Goal: Transaction & Acquisition: Purchase product/service

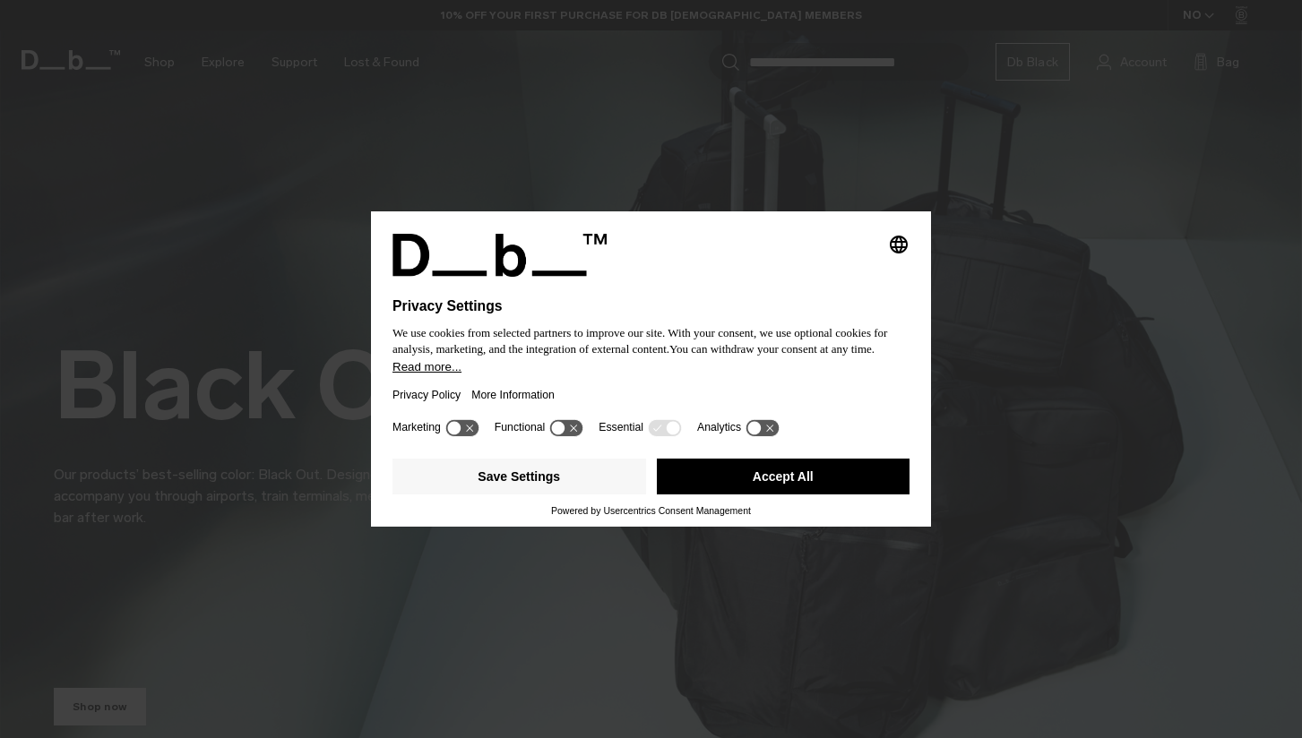
click at [727, 482] on button "Accept All" at bounding box center [783, 477] width 253 height 36
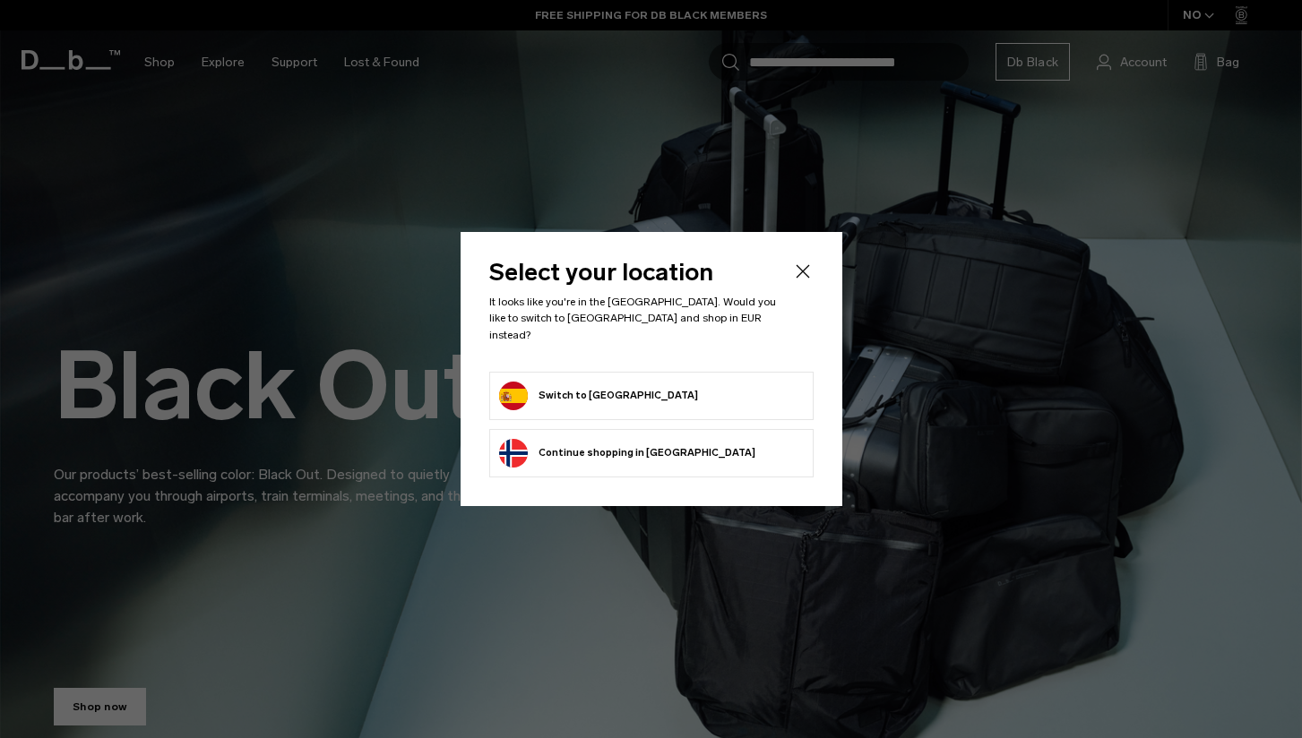
click at [600, 386] on button "Switch to Spain" at bounding box center [598, 396] width 199 height 29
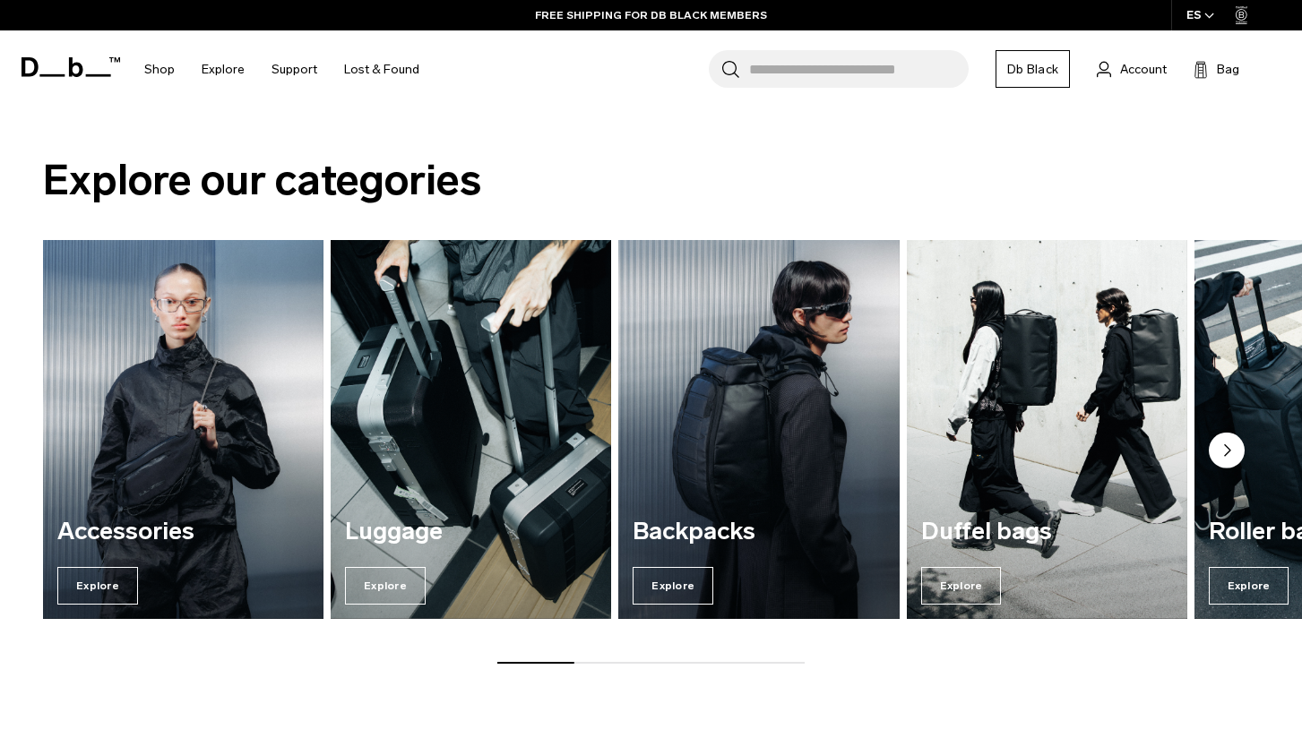
scroll to position [1926, 0]
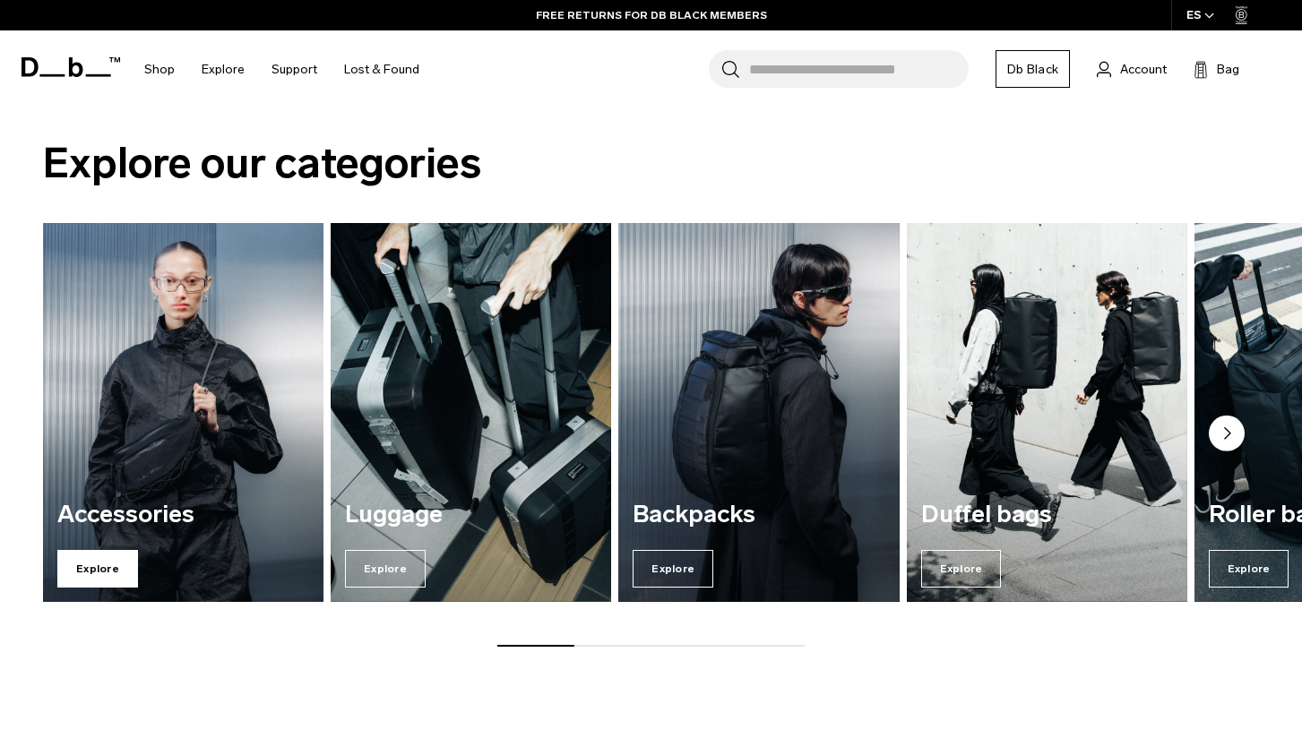
click at [94, 571] on span "Explore" at bounding box center [97, 569] width 81 height 38
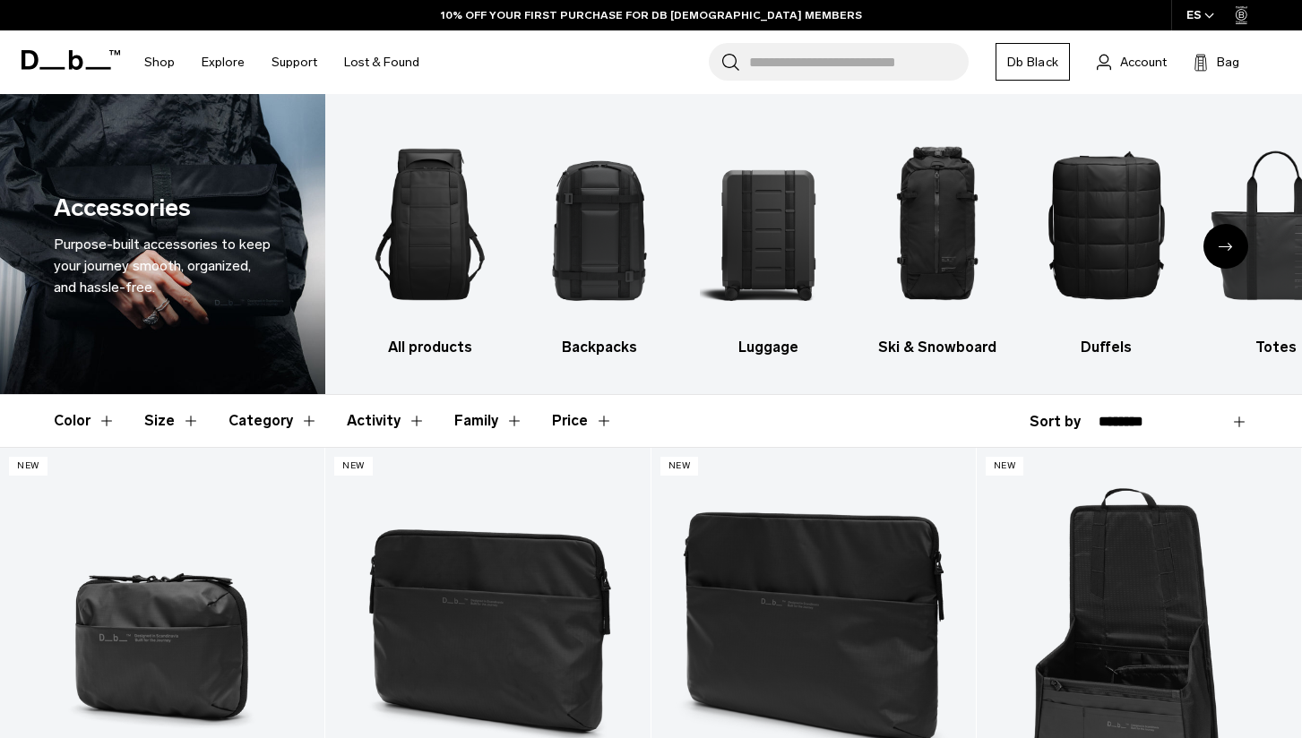
click at [1229, 252] on div "Next slide" at bounding box center [1225, 246] width 45 height 45
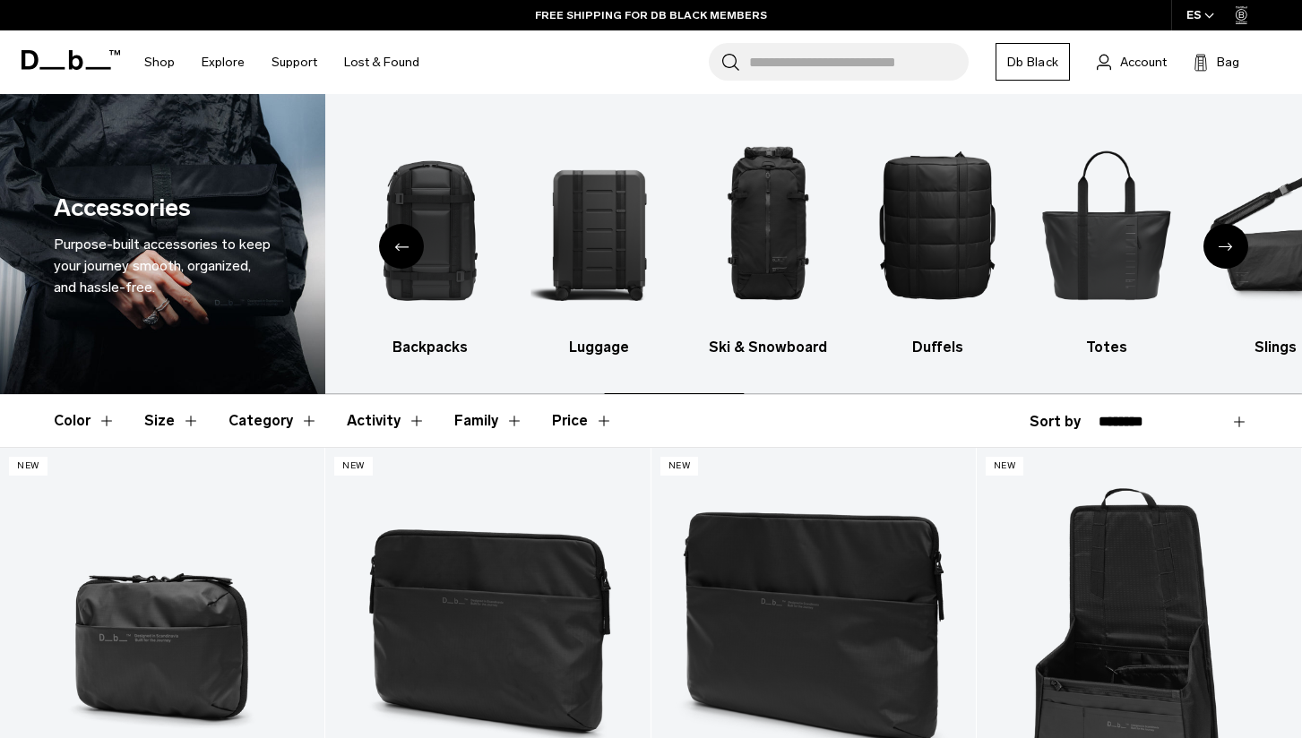
click at [1229, 252] on div "Next slide" at bounding box center [1225, 246] width 45 height 45
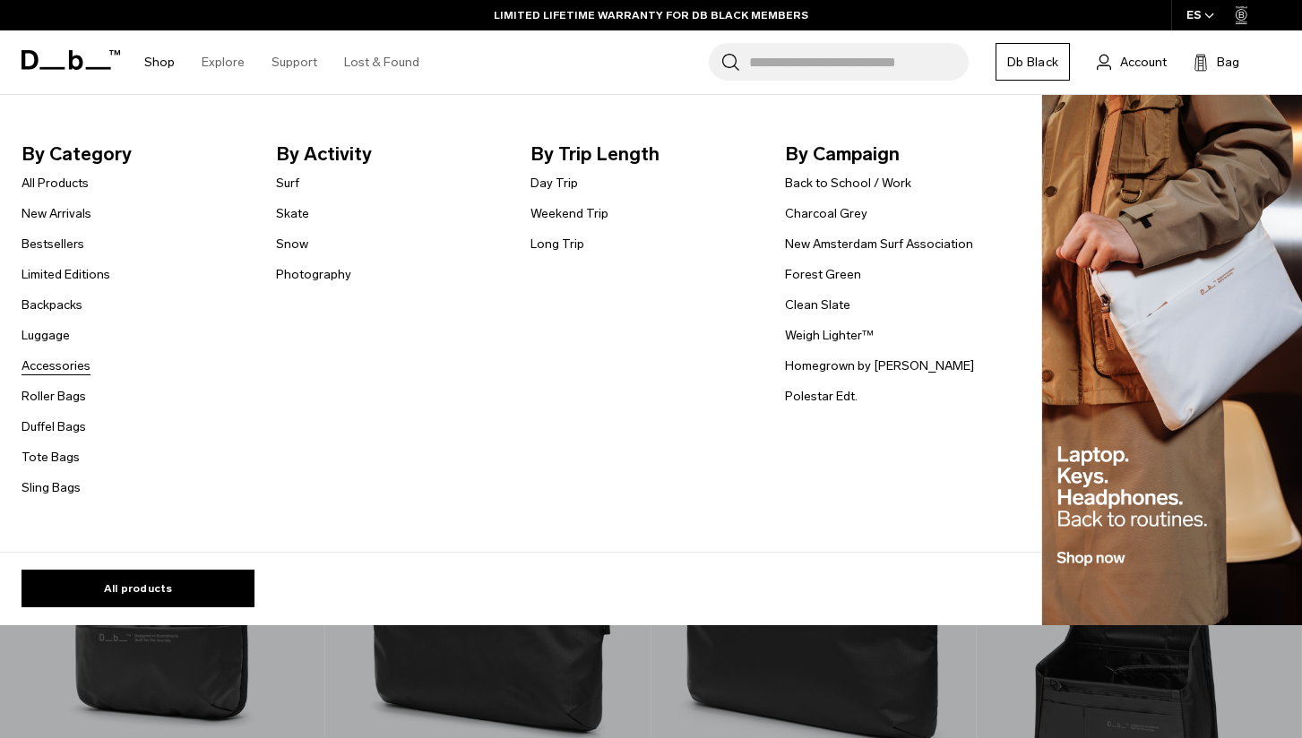
click at [64, 364] on link "Accessories" at bounding box center [55, 366] width 69 height 19
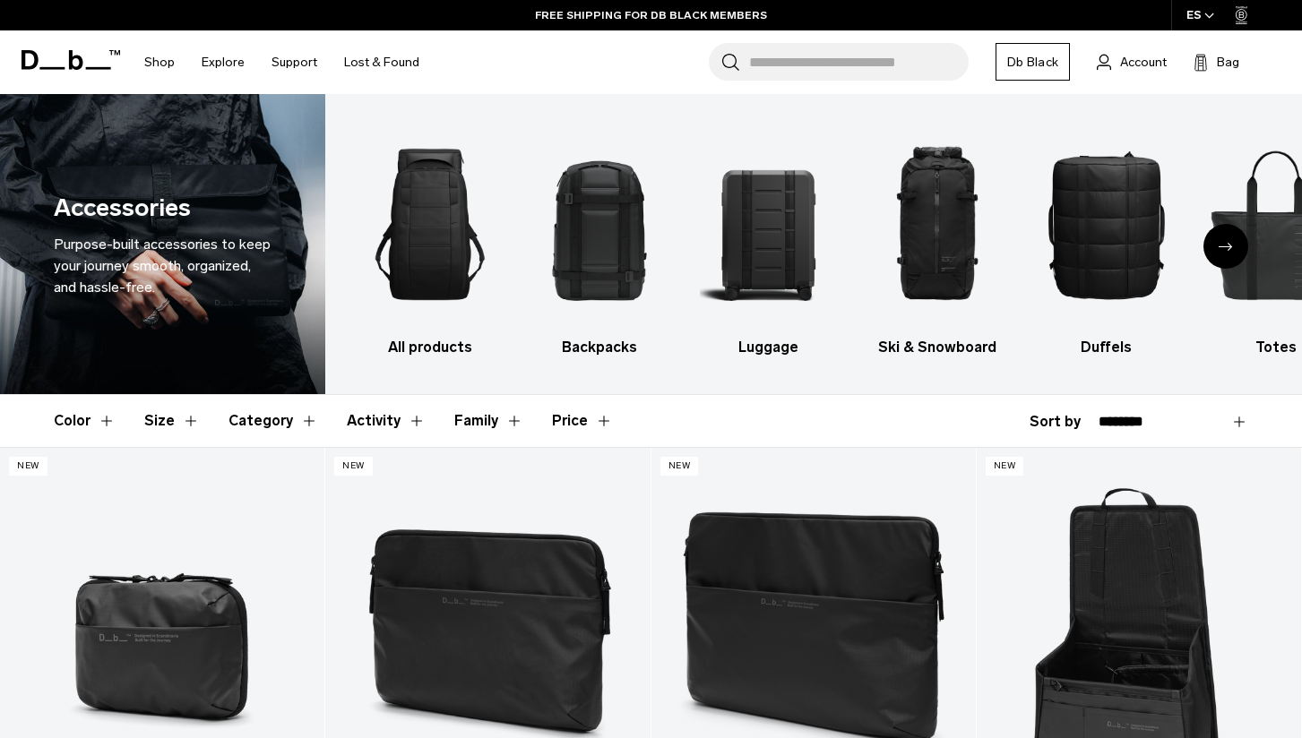
click at [781, 67] on input "Search for Bags, Luggage..." at bounding box center [858, 62] width 219 height 38
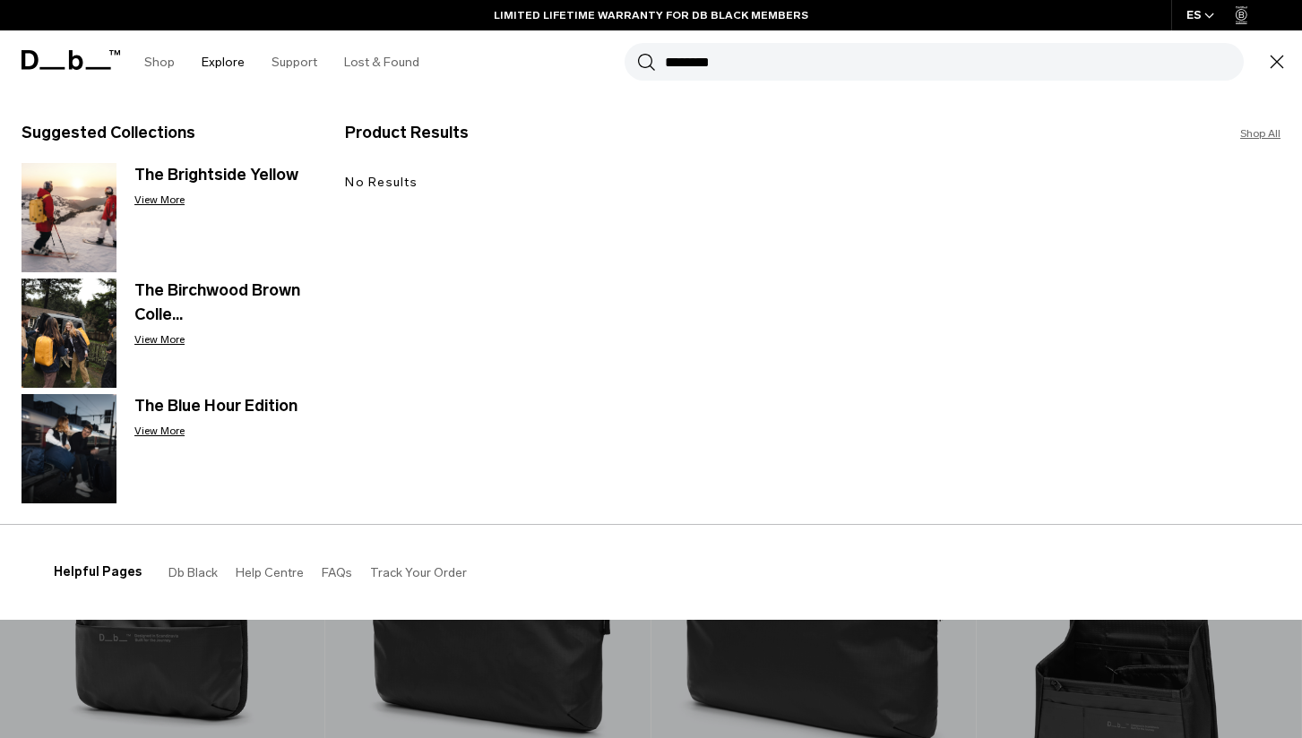
type input "********"
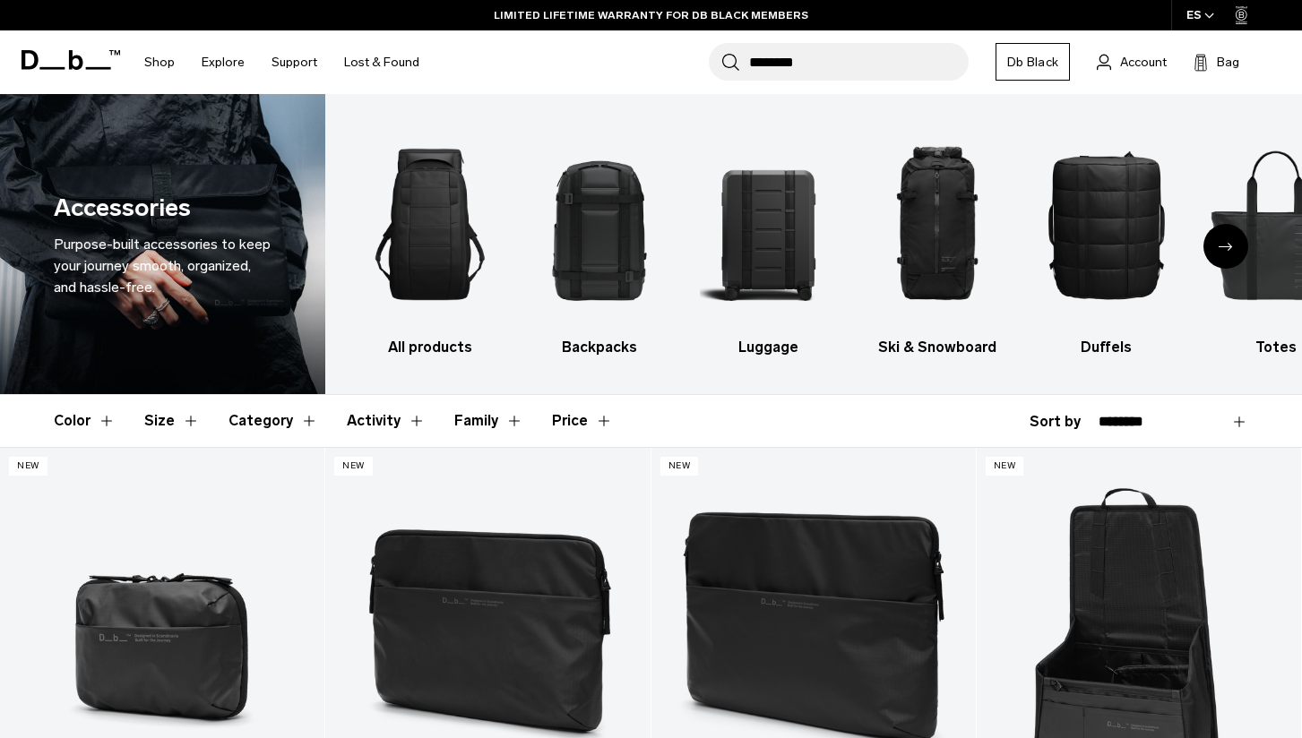
click at [1038, 54] on link "Db Black" at bounding box center [1032, 62] width 74 height 38
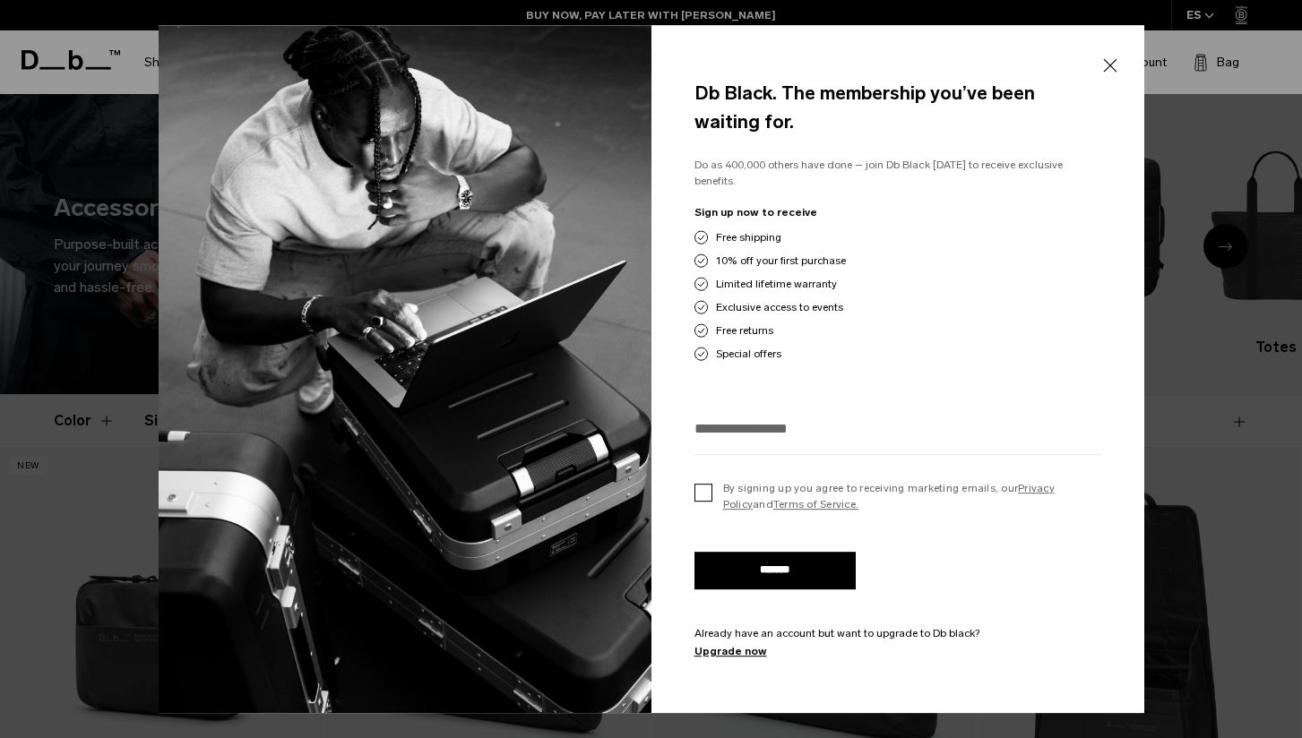
click at [694, 481] on label "By signing up you agree to receiving marketing emails, our Privacy Policy and T…" at bounding box center [897, 496] width 407 height 32
click at [778, 559] on input "*******" at bounding box center [774, 571] width 161 height 38
type input "**********"
click at [769, 564] on input "*******" at bounding box center [774, 571] width 161 height 38
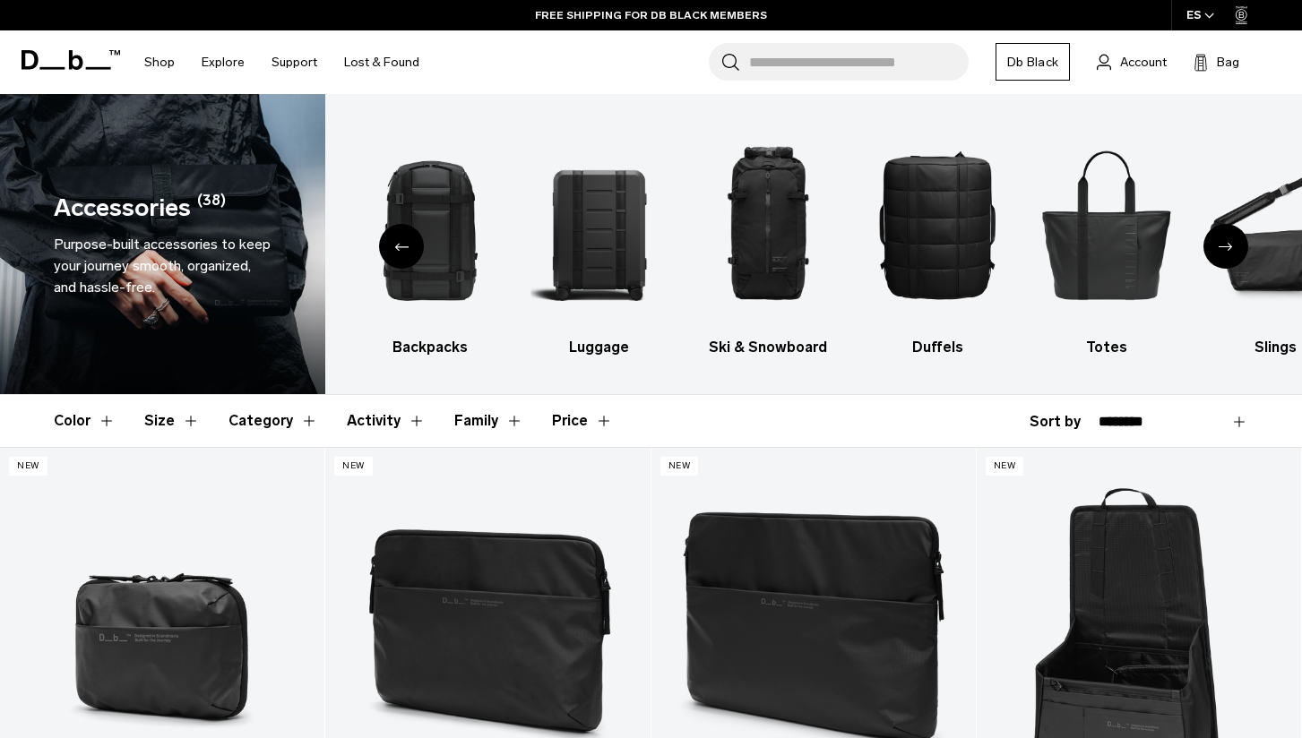
click at [802, 47] on input "Search for Bags, Luggage..." at bounding box center [858, 62] width 219 height 38
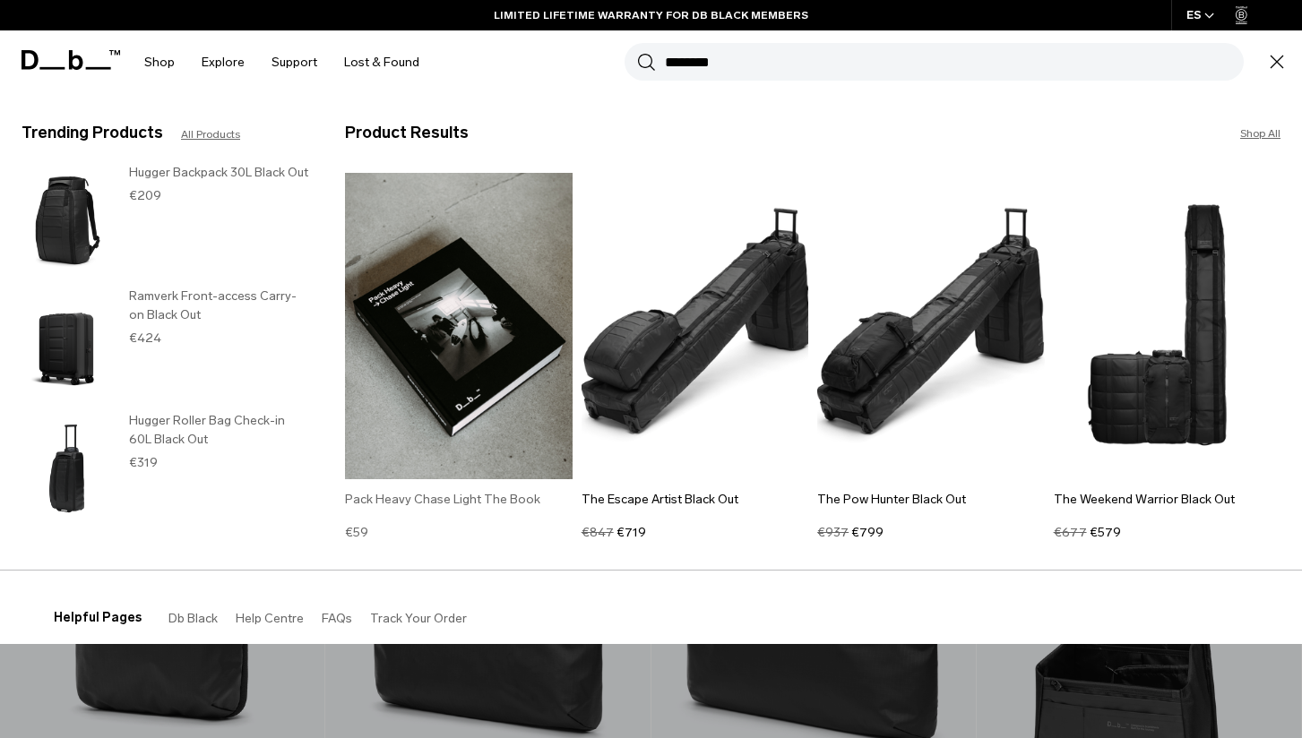
type input "********"
click at [437, 313] on img at bounding box center [458, 326] width 227 height 306
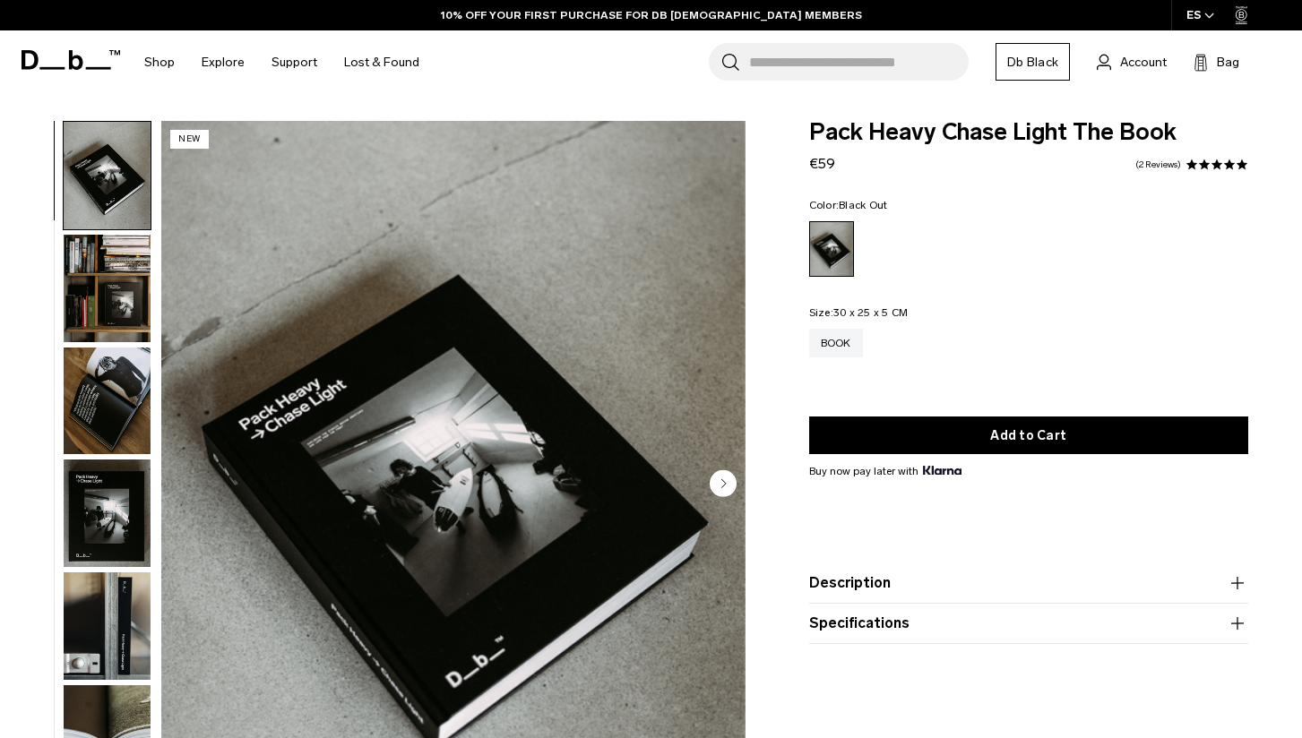
click at [105, 305] on img "button" at bounding box center [107, 288] width 87 height 107
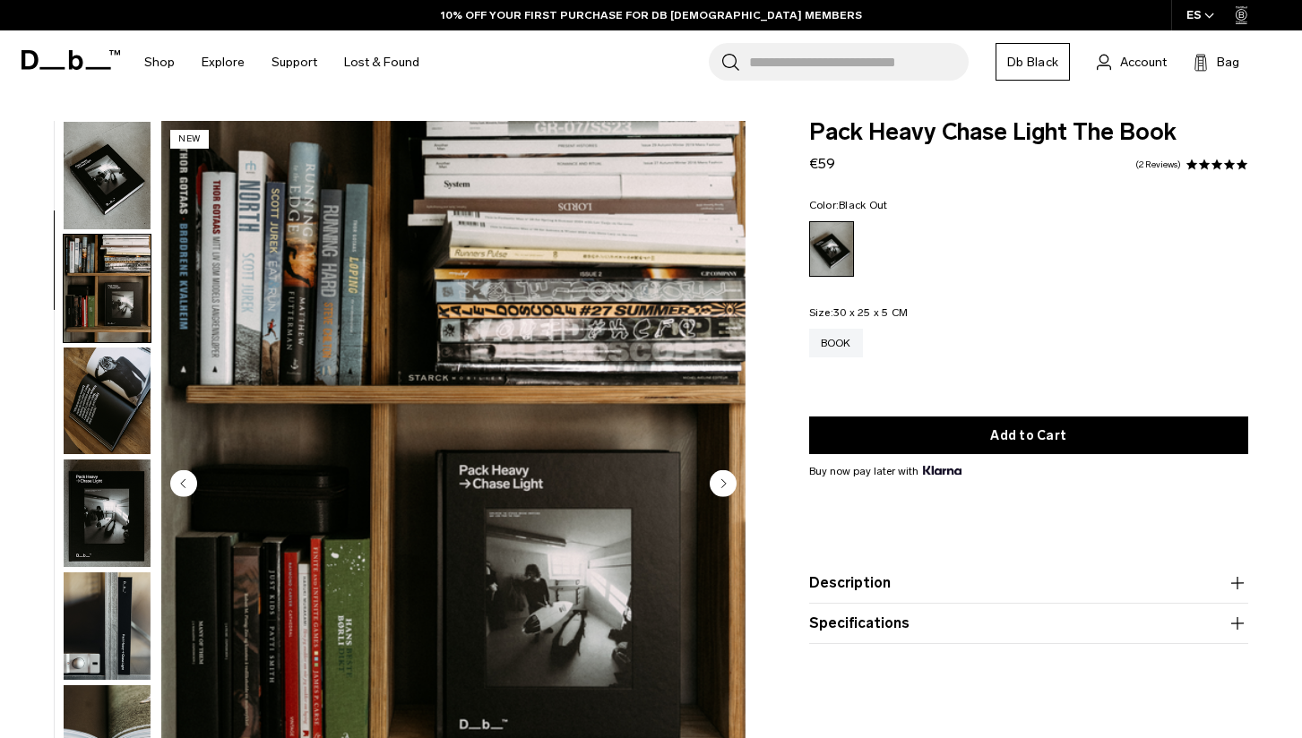
scroll to position [114, 0]
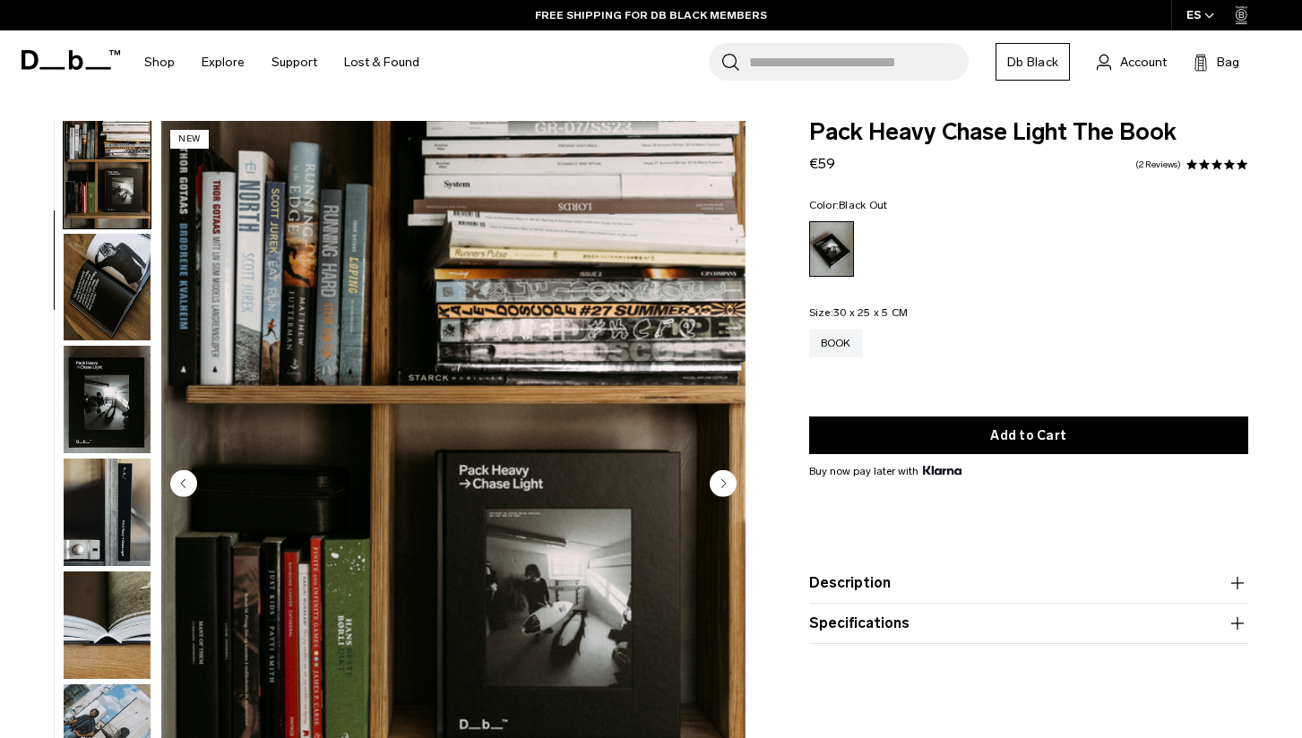
click at [84, 292] on img "button" at bounding box center [107, 287] width 87 height 107
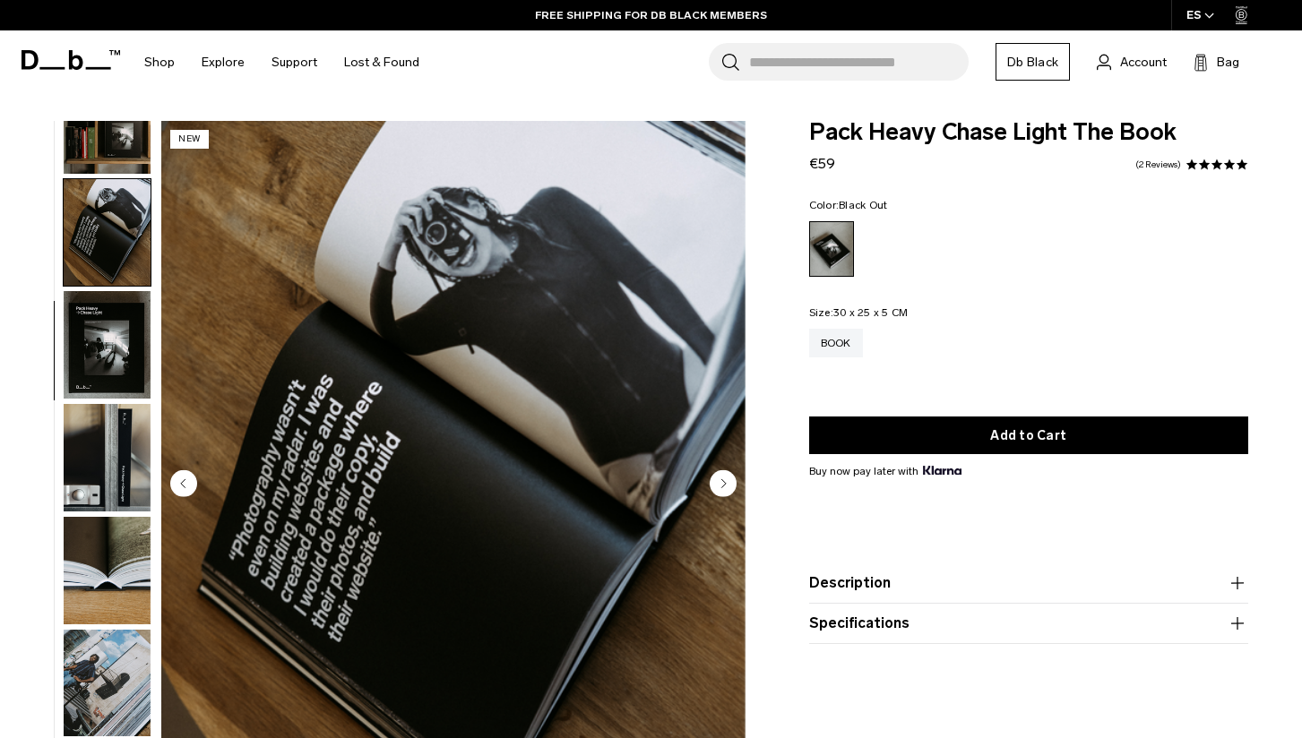
click at [100, 345] on img "button" at bounding box center [107, 344] width 87 height 107
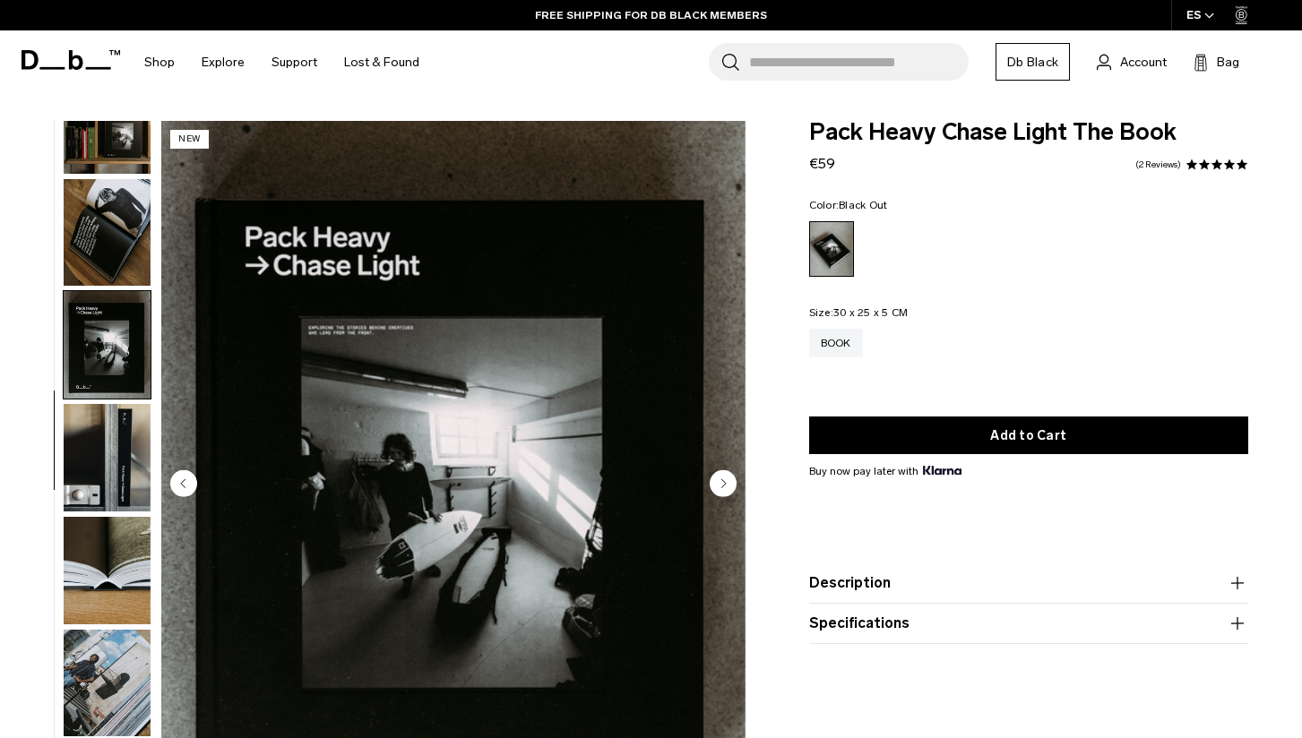
click at [108, 432] on img "button" at bounding box center [107, 457] width 87 height 107
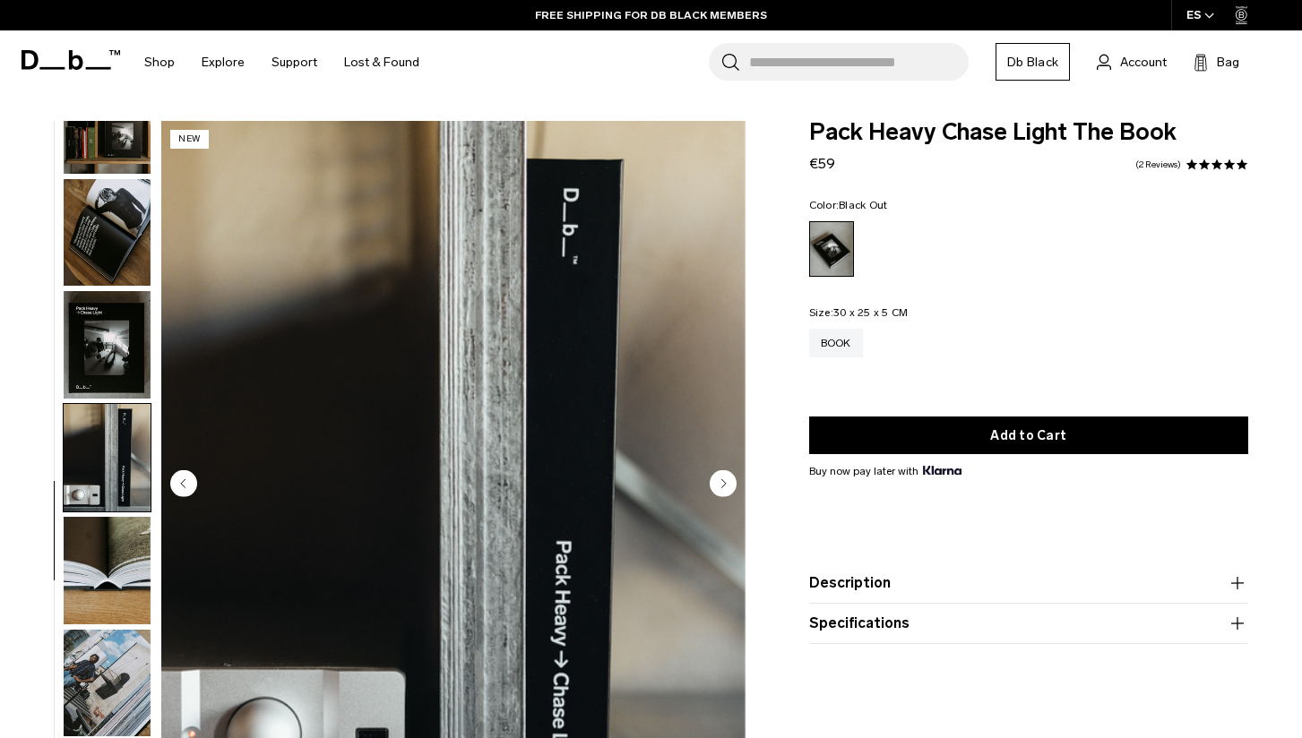
click at [114, 485] on img "button" at bounding box center [107, 457] width 87 height 107
click at [124, 545] on img "button" at bounding box center [107, 570] width 87 height 107
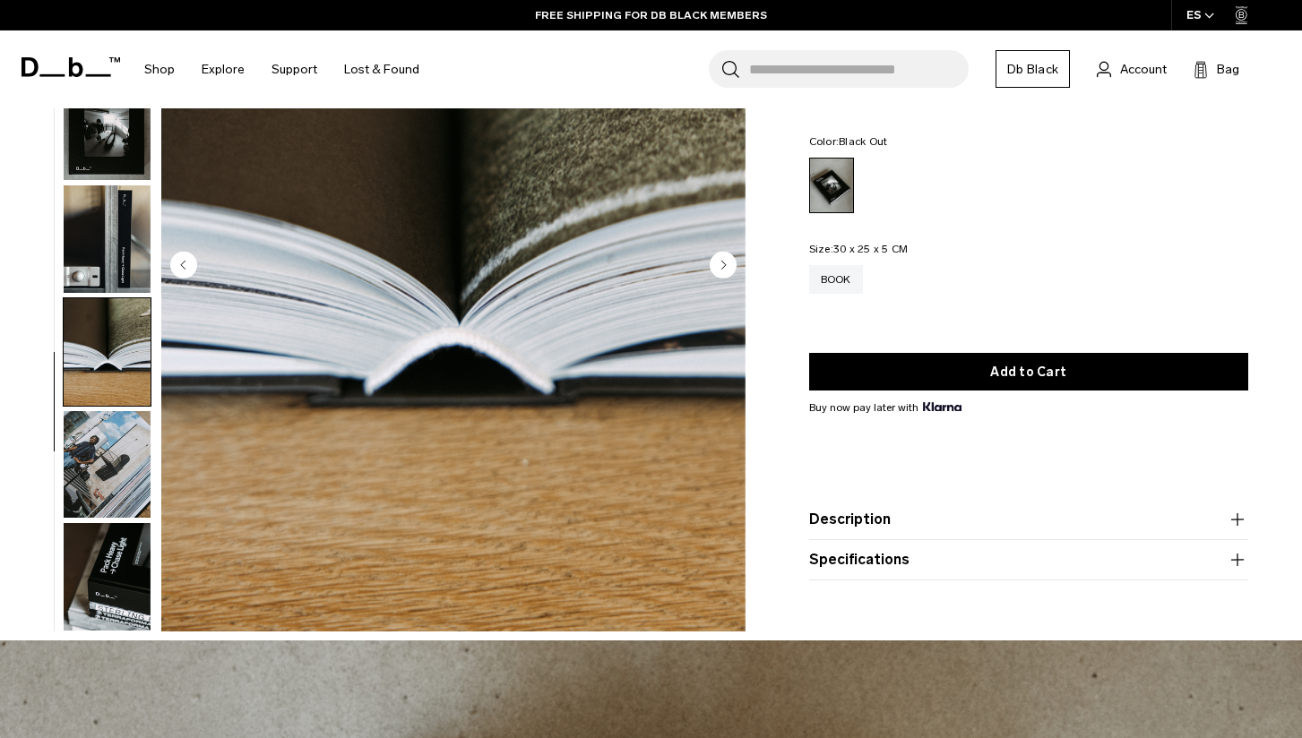
scroll to position [230, 0]
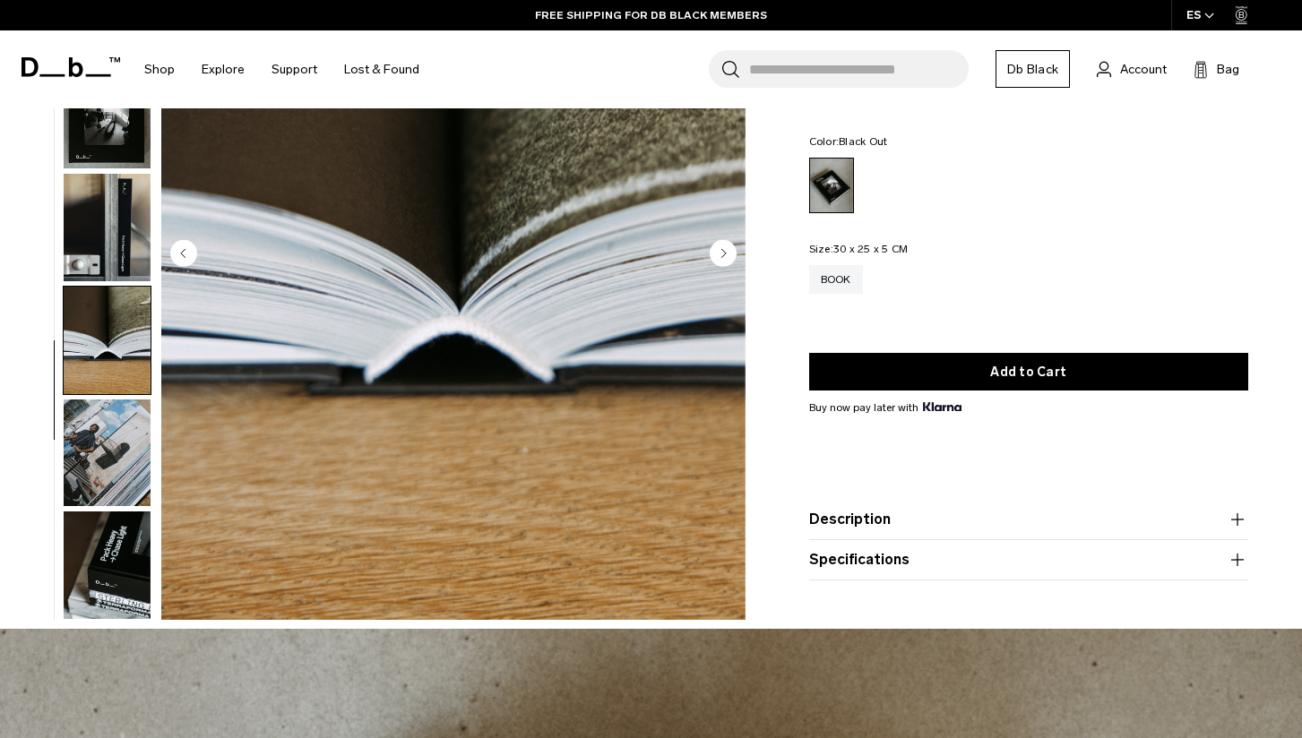
click at [117, 349] on img "button" at bounding box center [107, 340] width 87 height 107
click at [1242, 523] on icon "button" at bounding box center [1236, 519] width 21 height 21
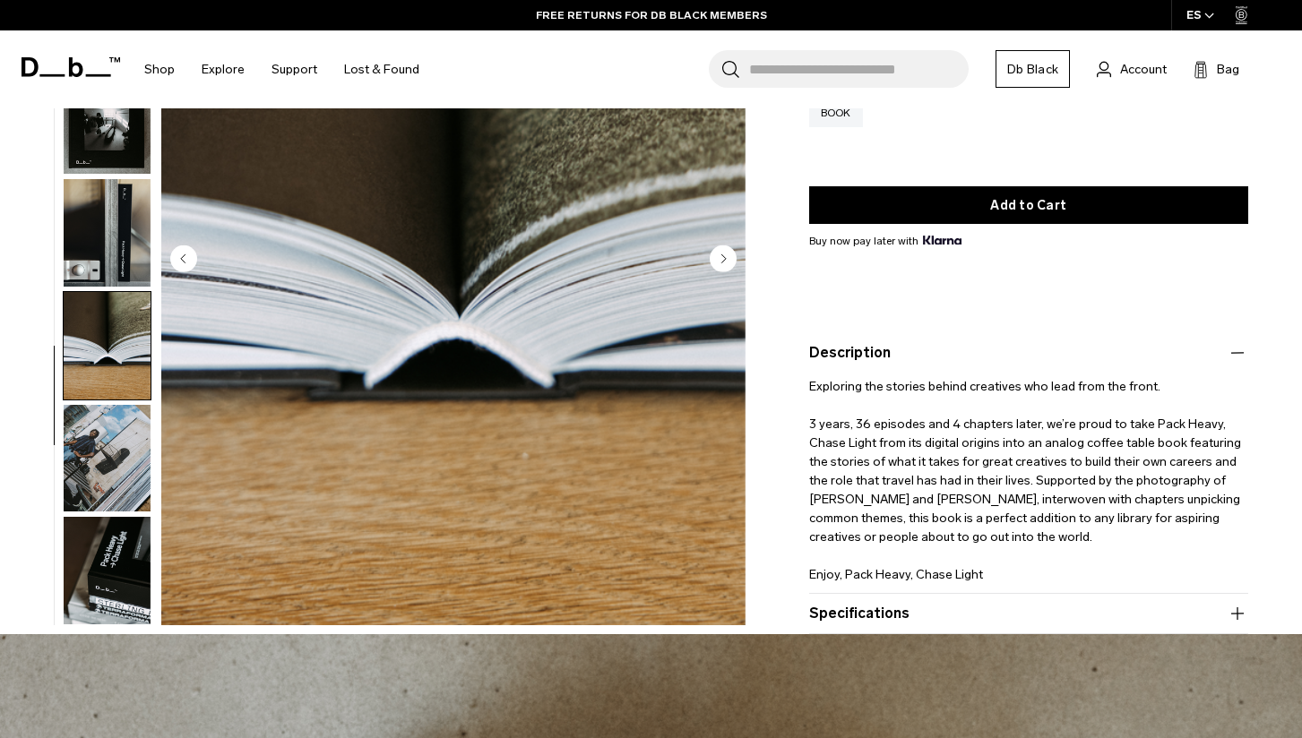
click at [1236, 348] on icon "button" at bounding box center [1236, 352] width 21 height 21
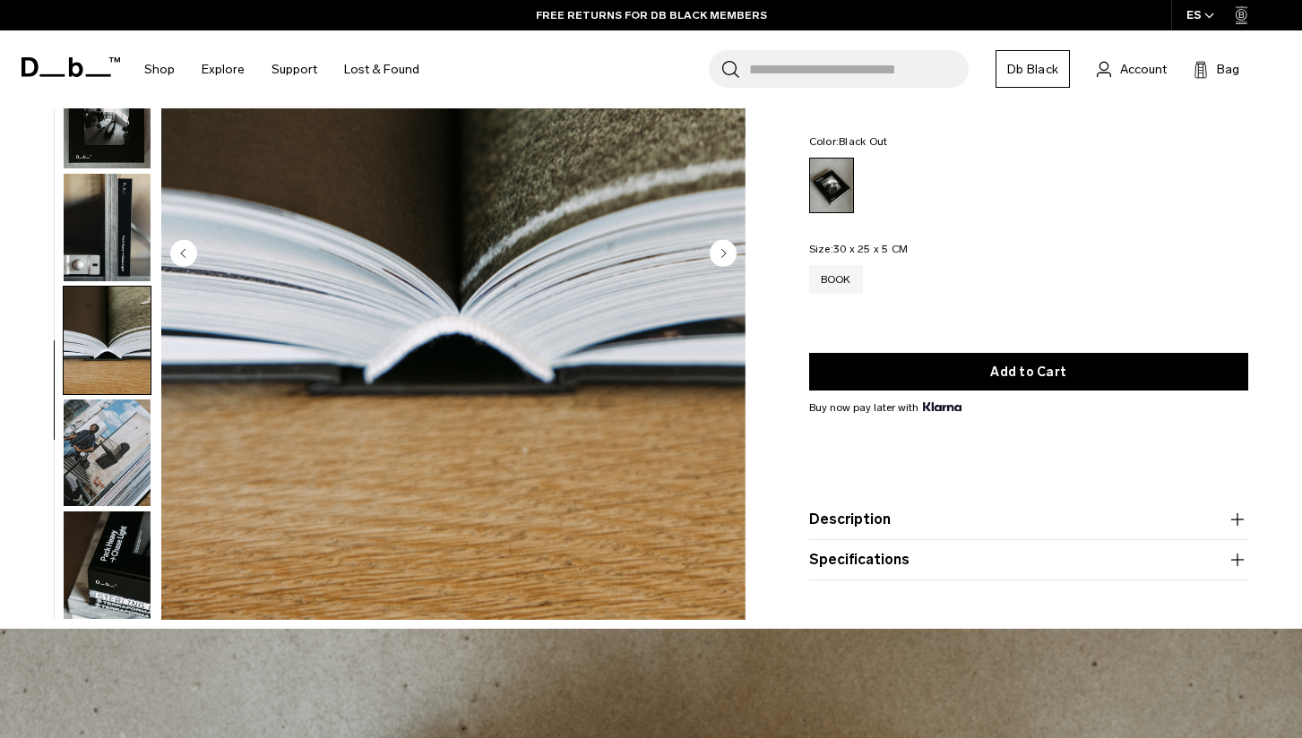
click at [1241, 563] on icon "button" at bounding box center [1236, 559] width 21 height 21
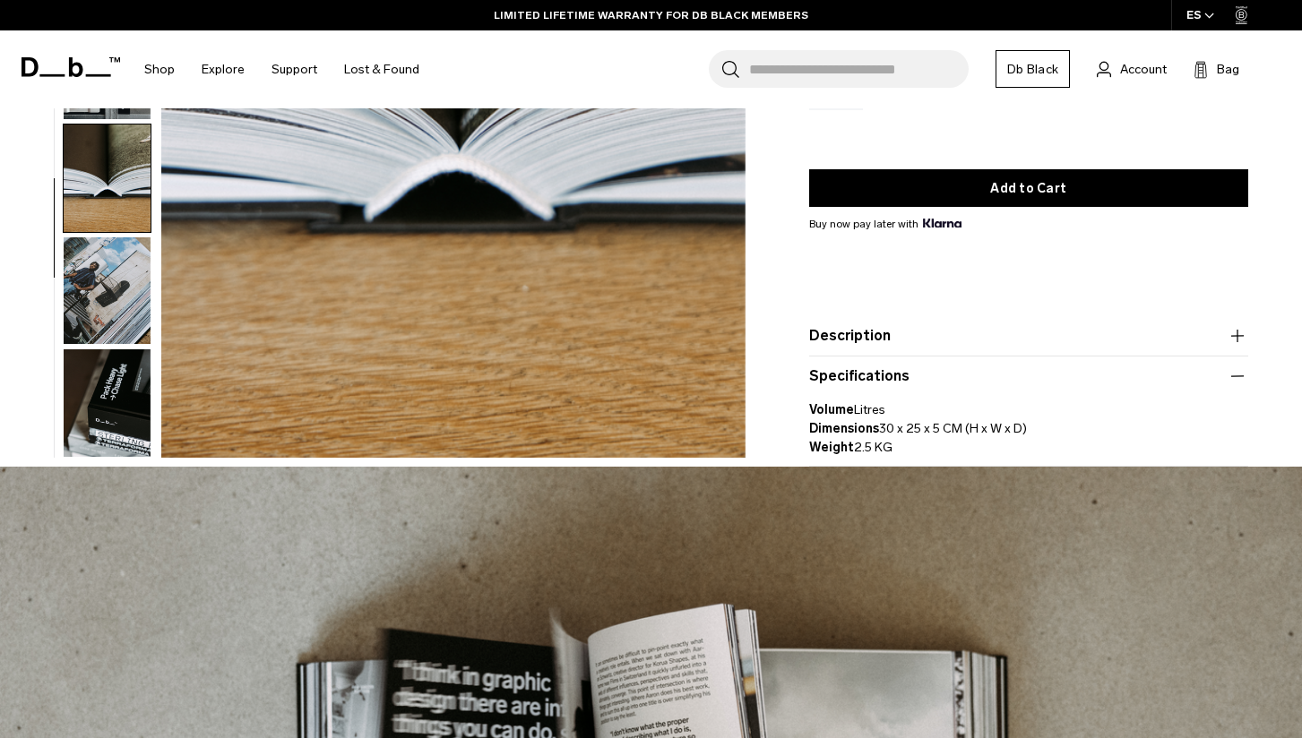
scroll to position [388, 0]
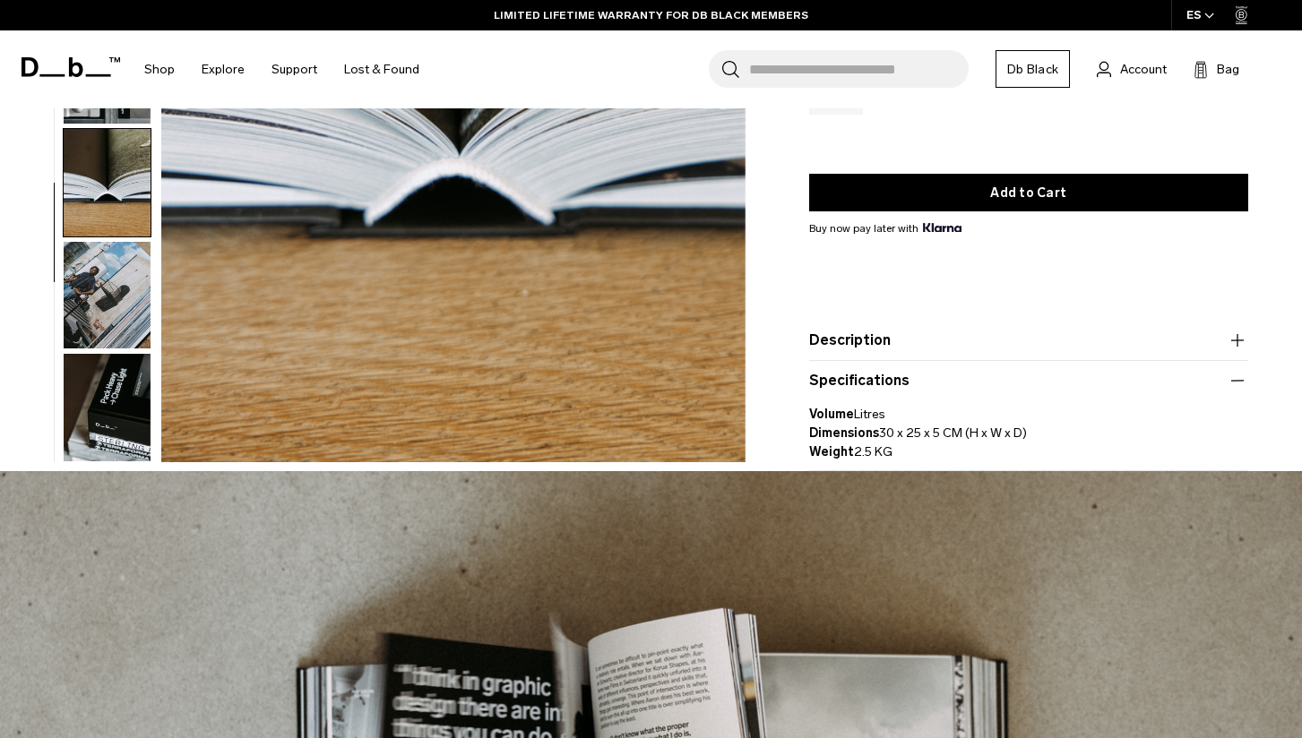
click at [1237, 382] on icon "button" at bounding box center [1236, 380] width 21 height 21
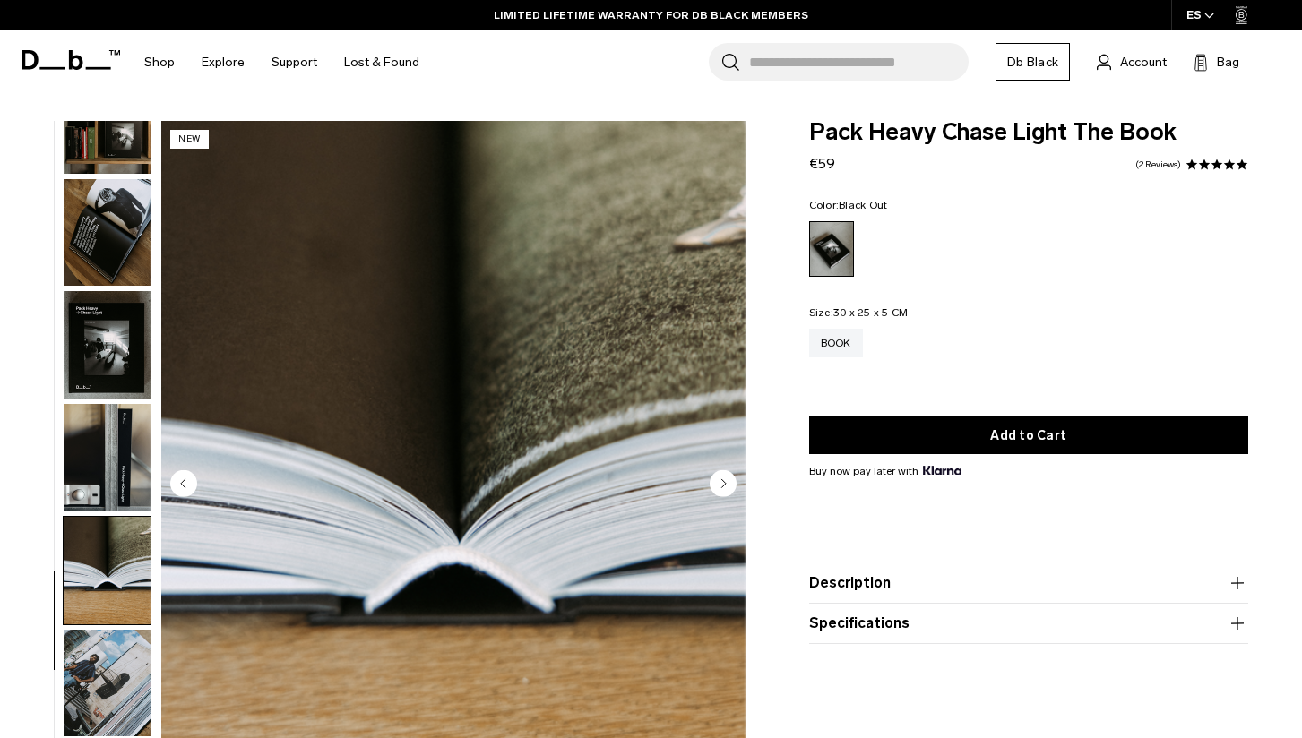
scroll to position [0, 0]
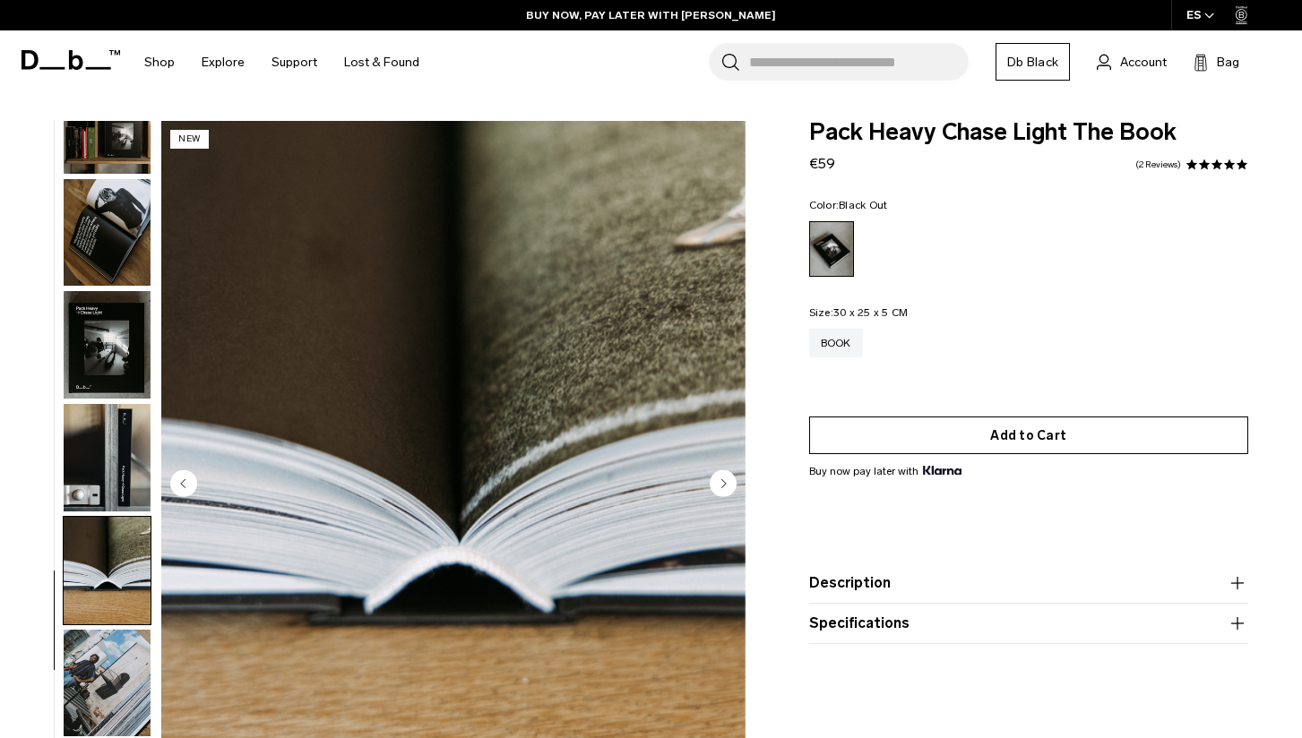
click at [1040, 443] on button "Add to Cart" at bounding box center [1028, 436] width 439 height 38
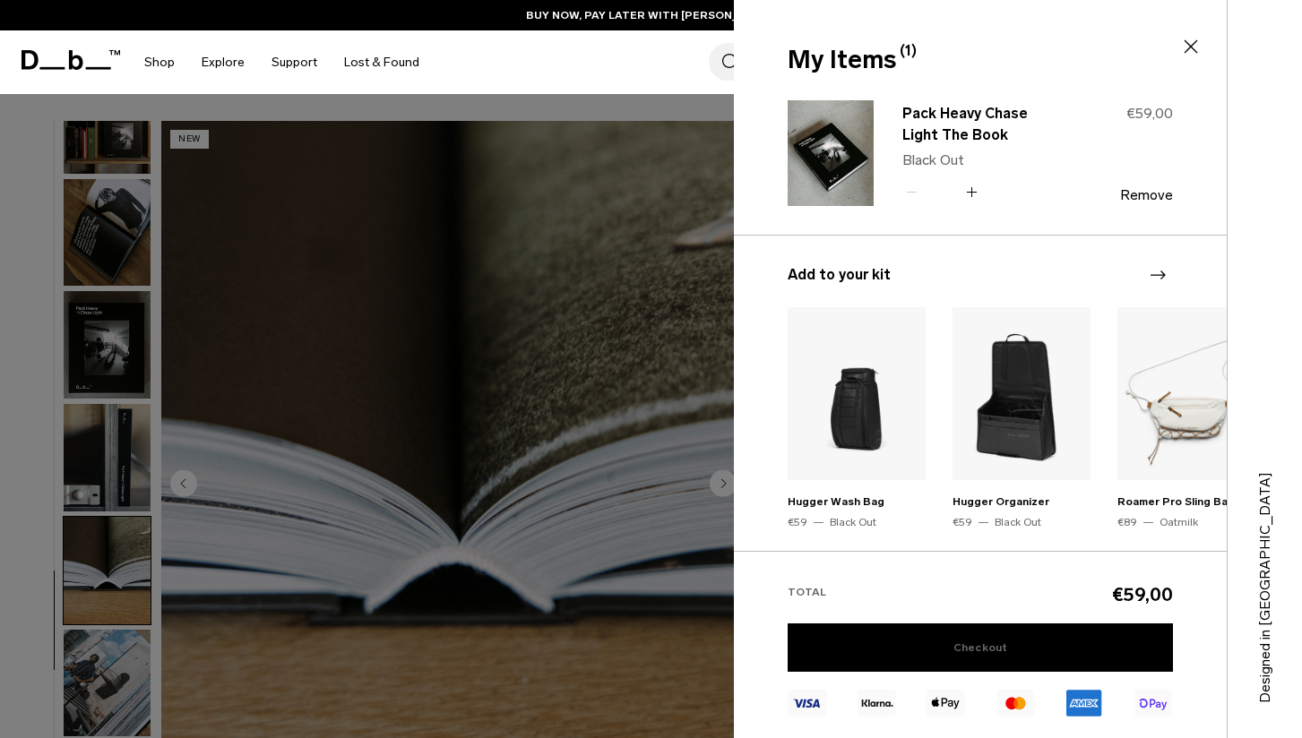
click at [969, 640] on link "Checkout" at bounding box center [979, 647] width 385 height 48
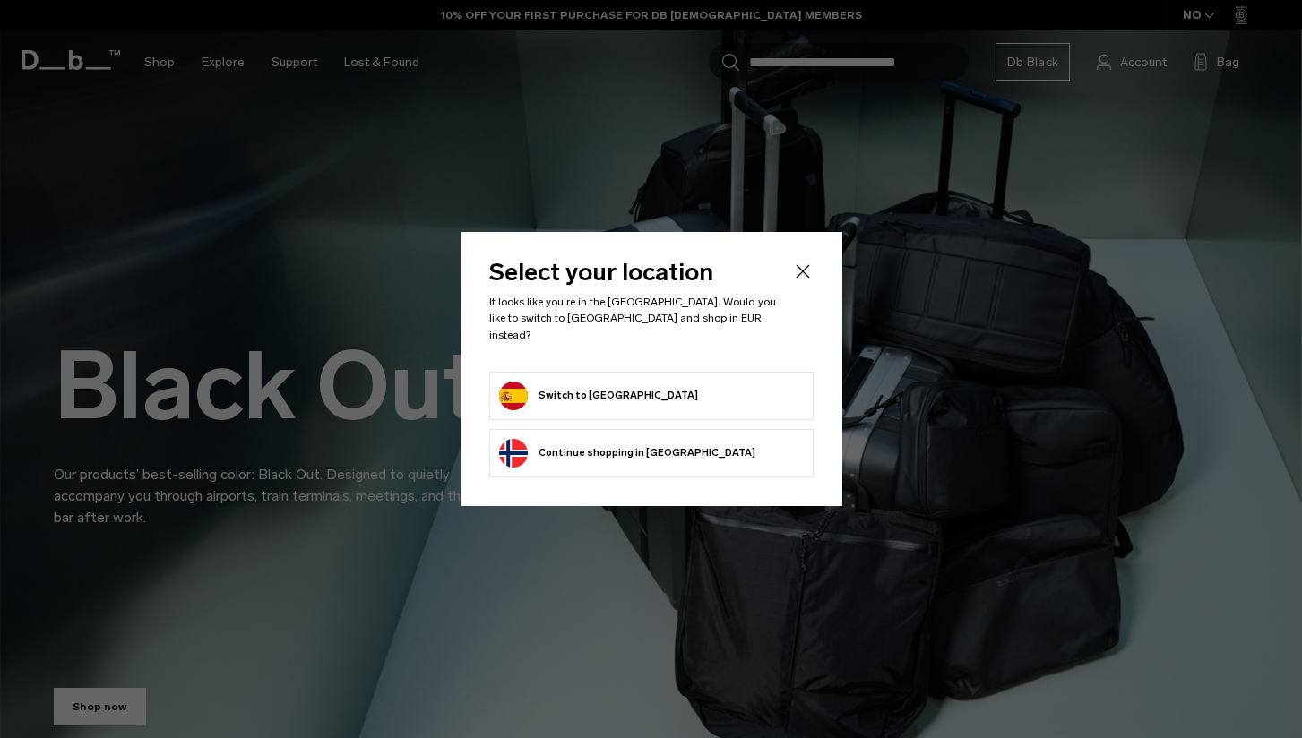
click at [807, 277] on icon "Close" at bounding box center [802, 271] width 21 height 21
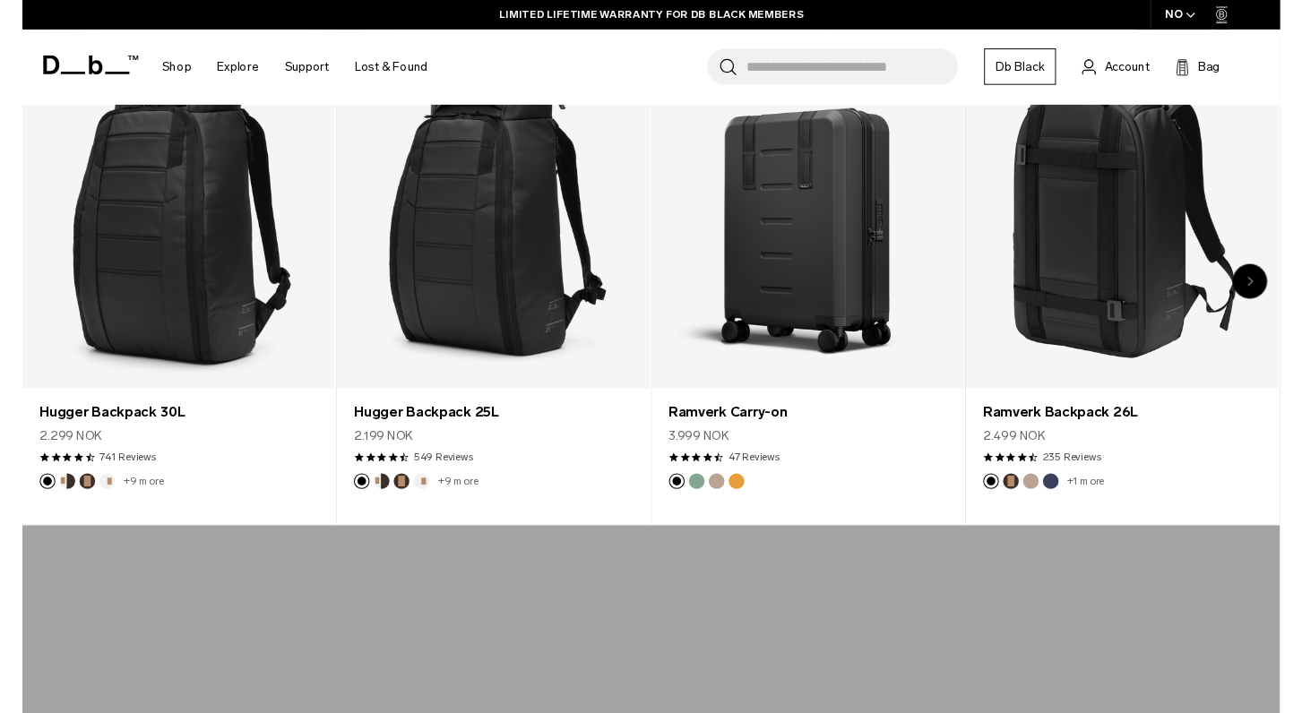
scroll to position [278, 0]
